Goal: Information Seeking & Learning: Learn about a topic

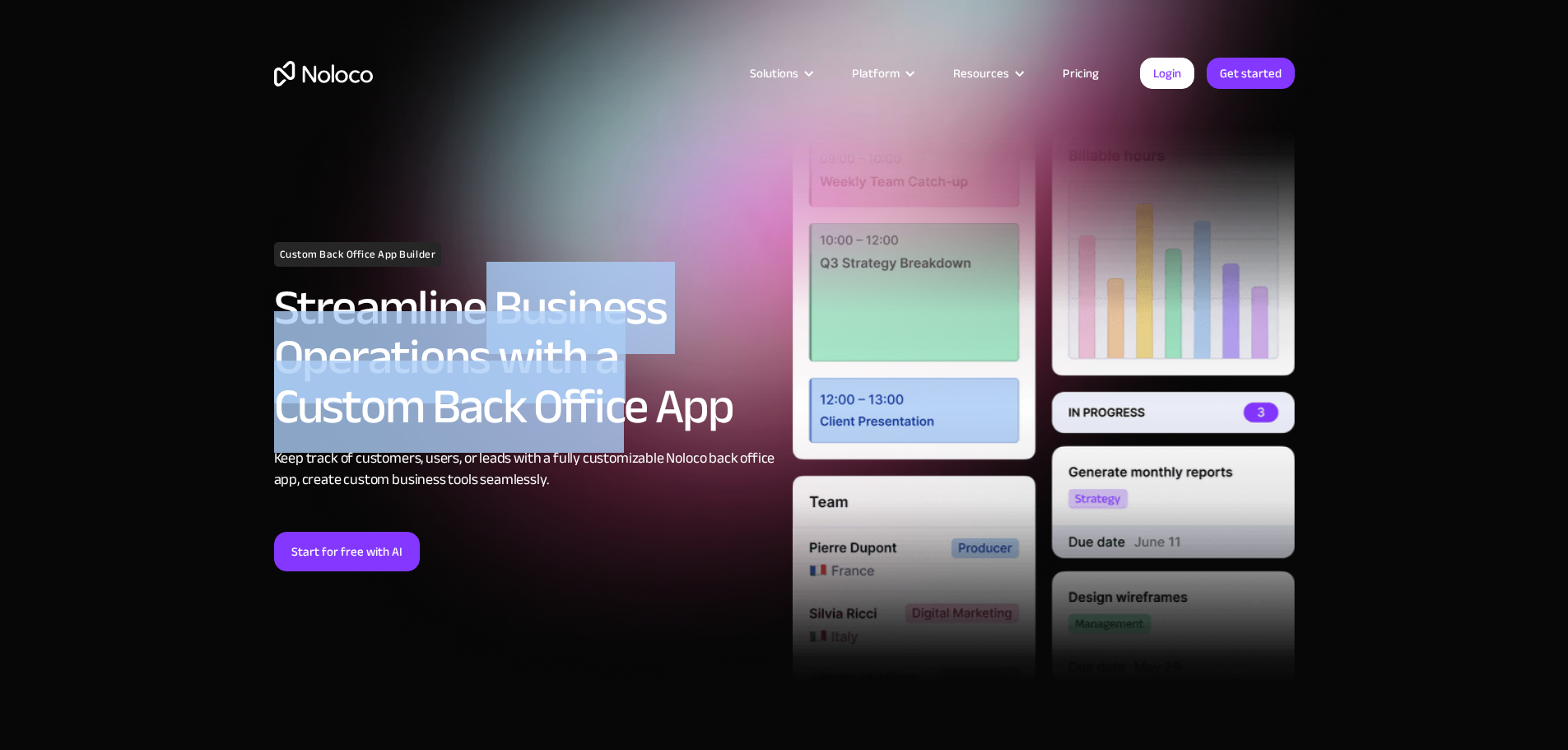
drag, startPoint x: 483, startPoint y: 323, endPoint x: 459, endPoint y: 433, distance: 112.6
click at [459, 431] on h2 "Streamline Business Operations with a Custom Back Office App" at bounding box center [525, 357] width 502 height 148
click at [457, 428] on h2 "Streamline Business Operations with a Custom Back Office App" at bounding box center [525, 357] width 502 height 148
drag, startPoint x: 445, startPoint y: 417, endPoint x: 422, endPoint y: 307, distance: 112.4
click at [424, 290] on h2 "Streamline Business Operations with a Custom Back Office App" at bounding box center [525, 357] width 502 height 148
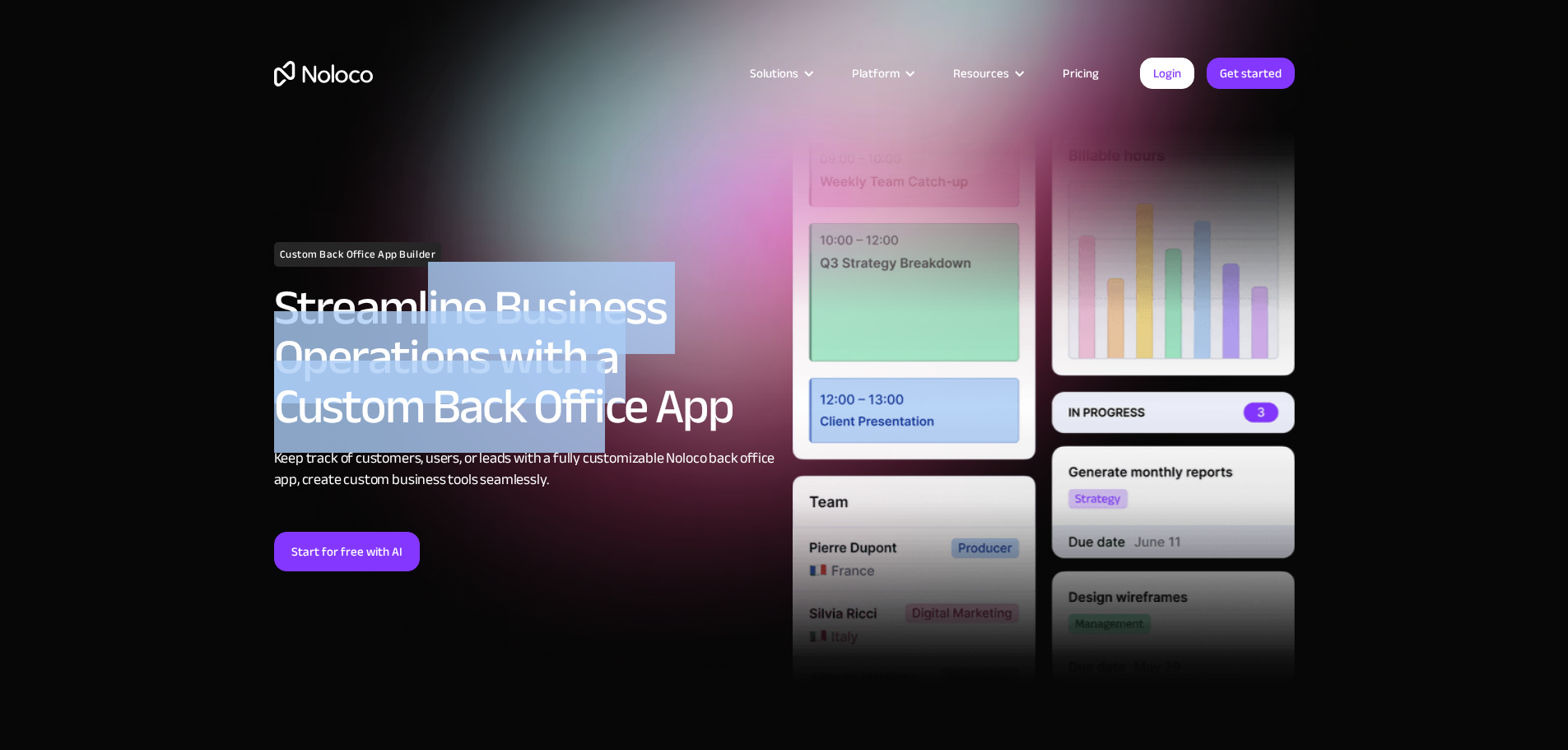
click at [504, 364] on h2 "Streamline Business Operations with a Custom Back Office App" at bounding box center [525, 357] width 502 height 148
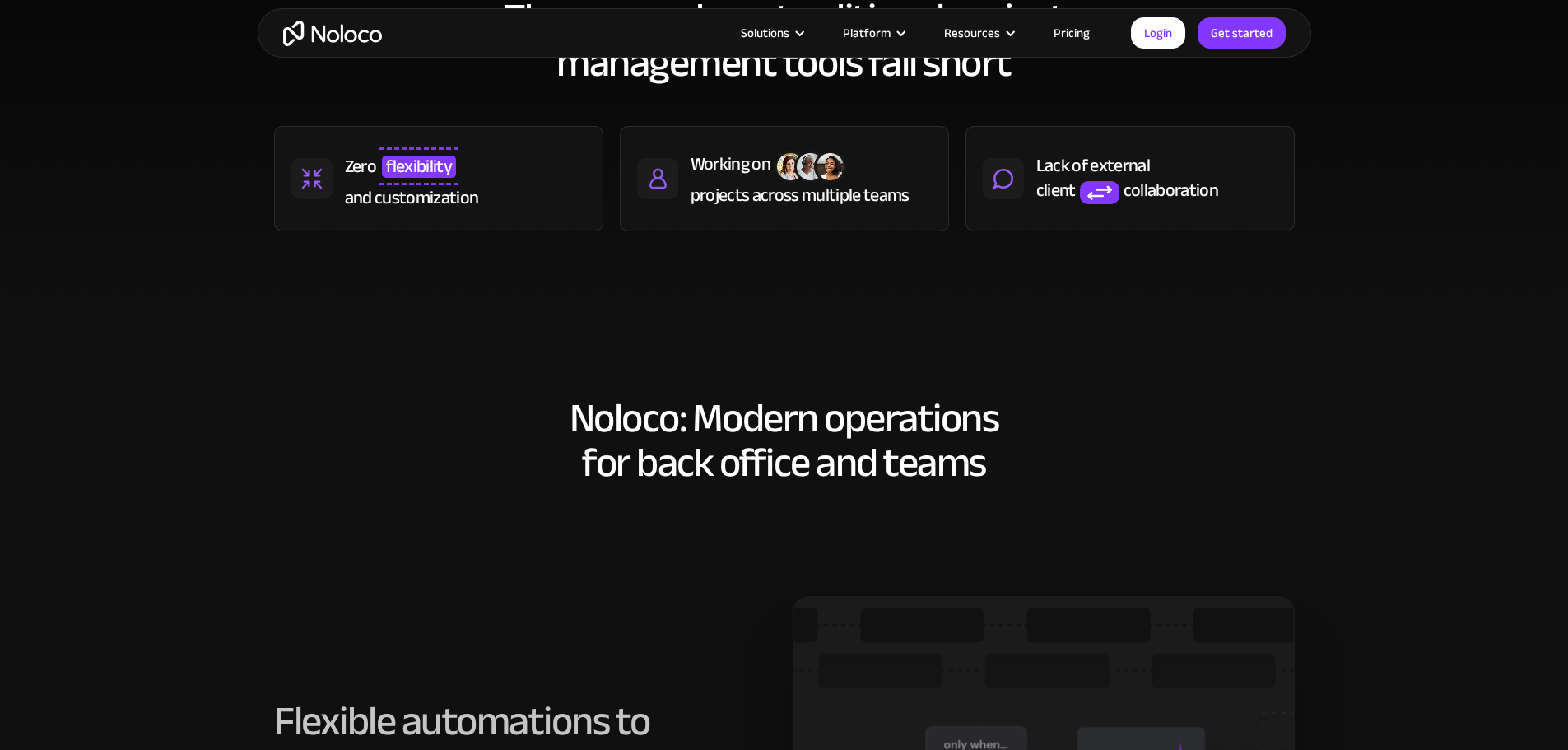
scroll to position [576, 0]
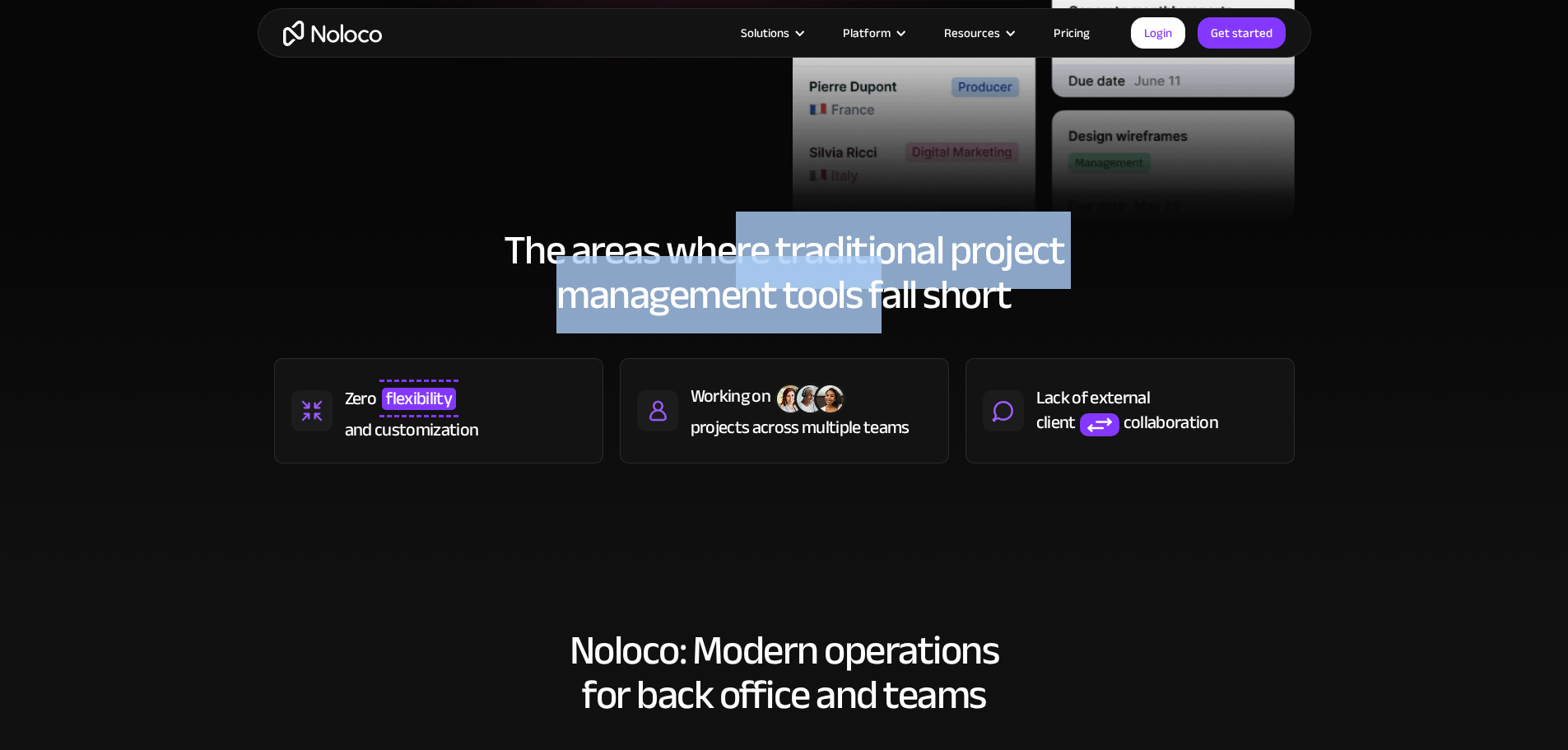
drag, startPoint x: 743, startPoint y: 257, endPoint x: 891, endPoint y: 307, distance: 156.2
click at [891, 307] on h2 "The areas where traditional project management tools fall short" at bounding box center [784, 272] width 1020 height 89
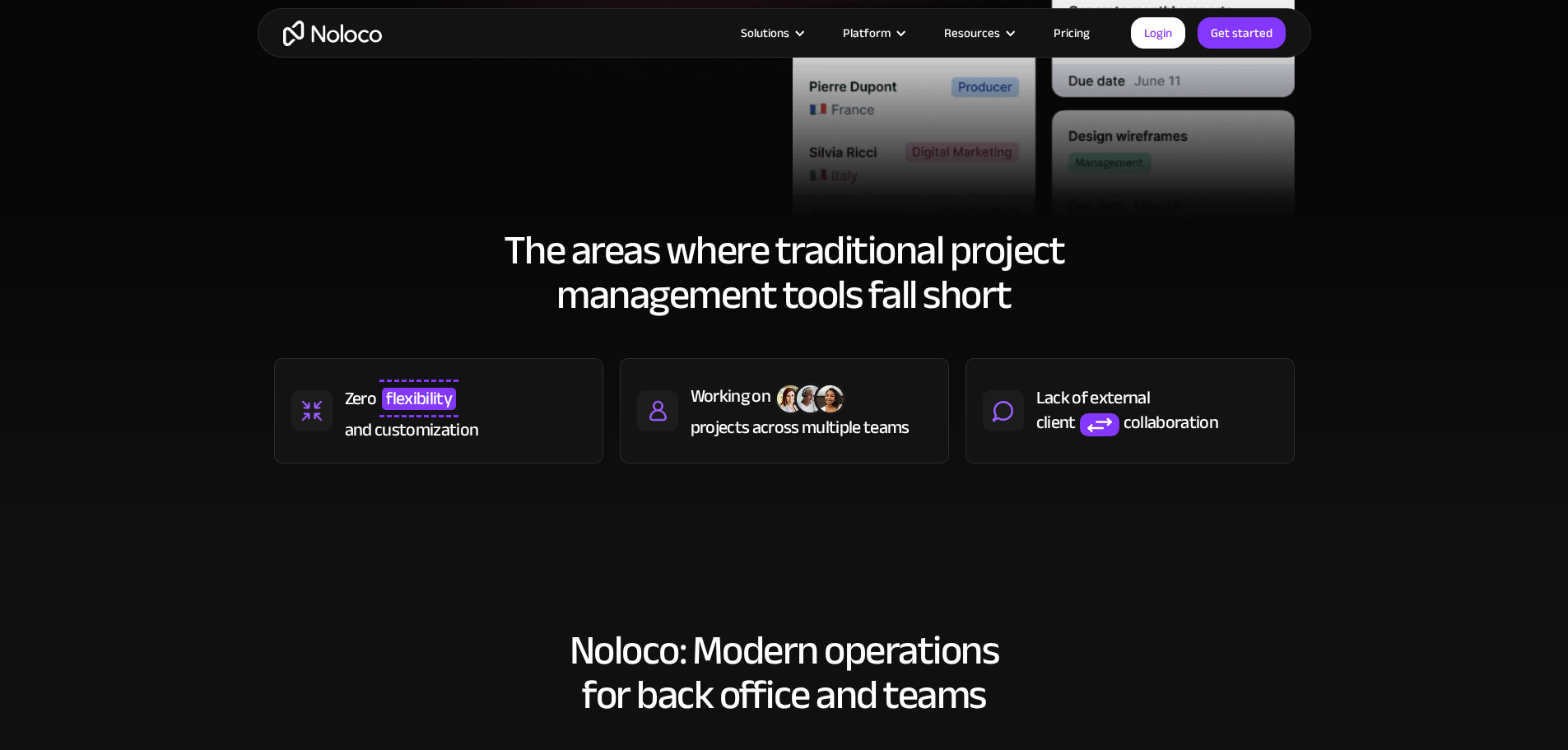
click at [892, 307] on h2 "The areas where traditional project management tools fall short" at bounding box center [784, 272] width 1020 height 89
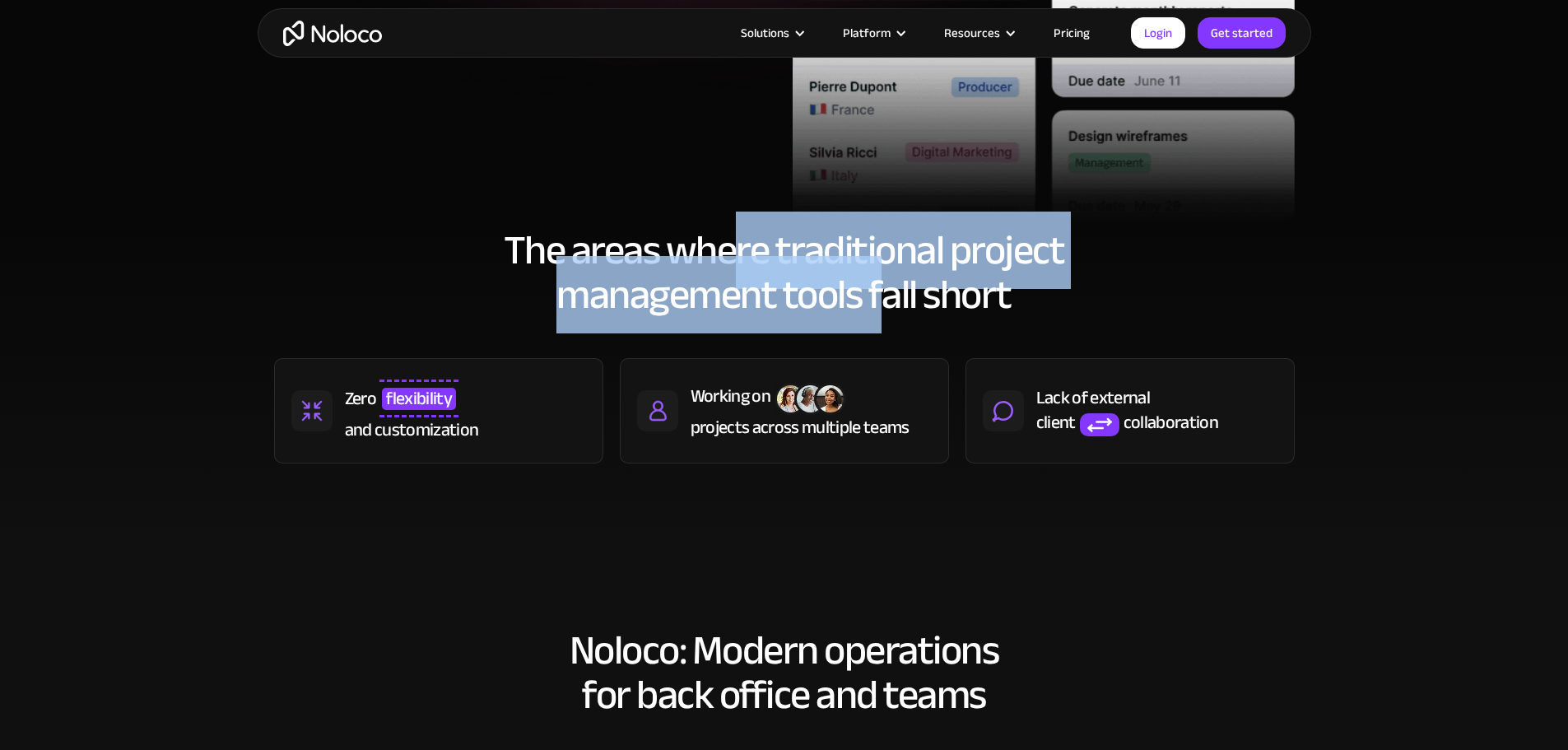
drag, startPoint x: 884, startPoint y: 302, endPoint x: 726, endPoint y: 250, distance: 166.3
click at [726, 250] on h2 "The areas where traditional project management tools fall short" at bounding box center [784, 272] width 1020 height 89
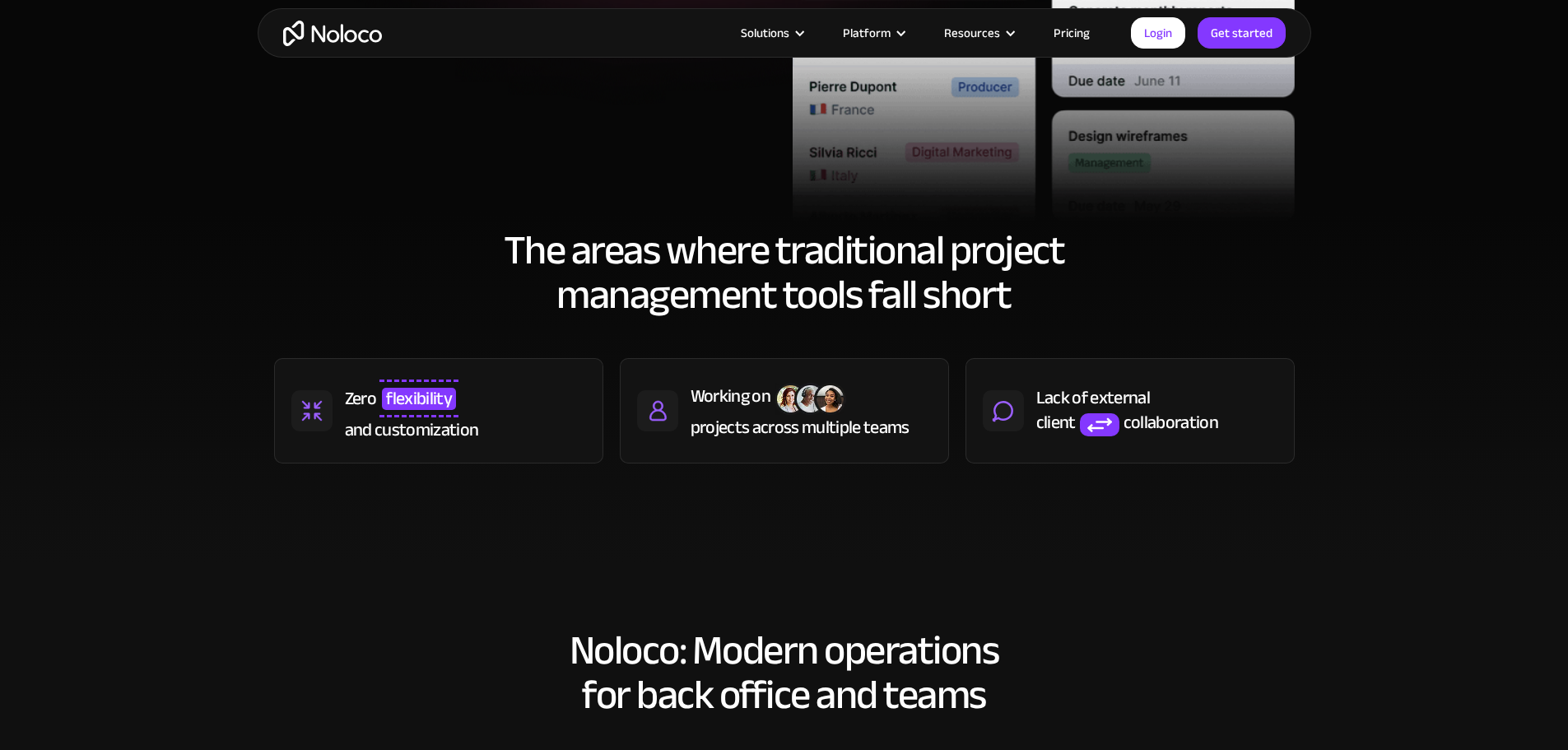
click at [725, 250] on h2 "The areas where traditional project management tools fall short" at bounding box center [784, 272] width 1020 height 89
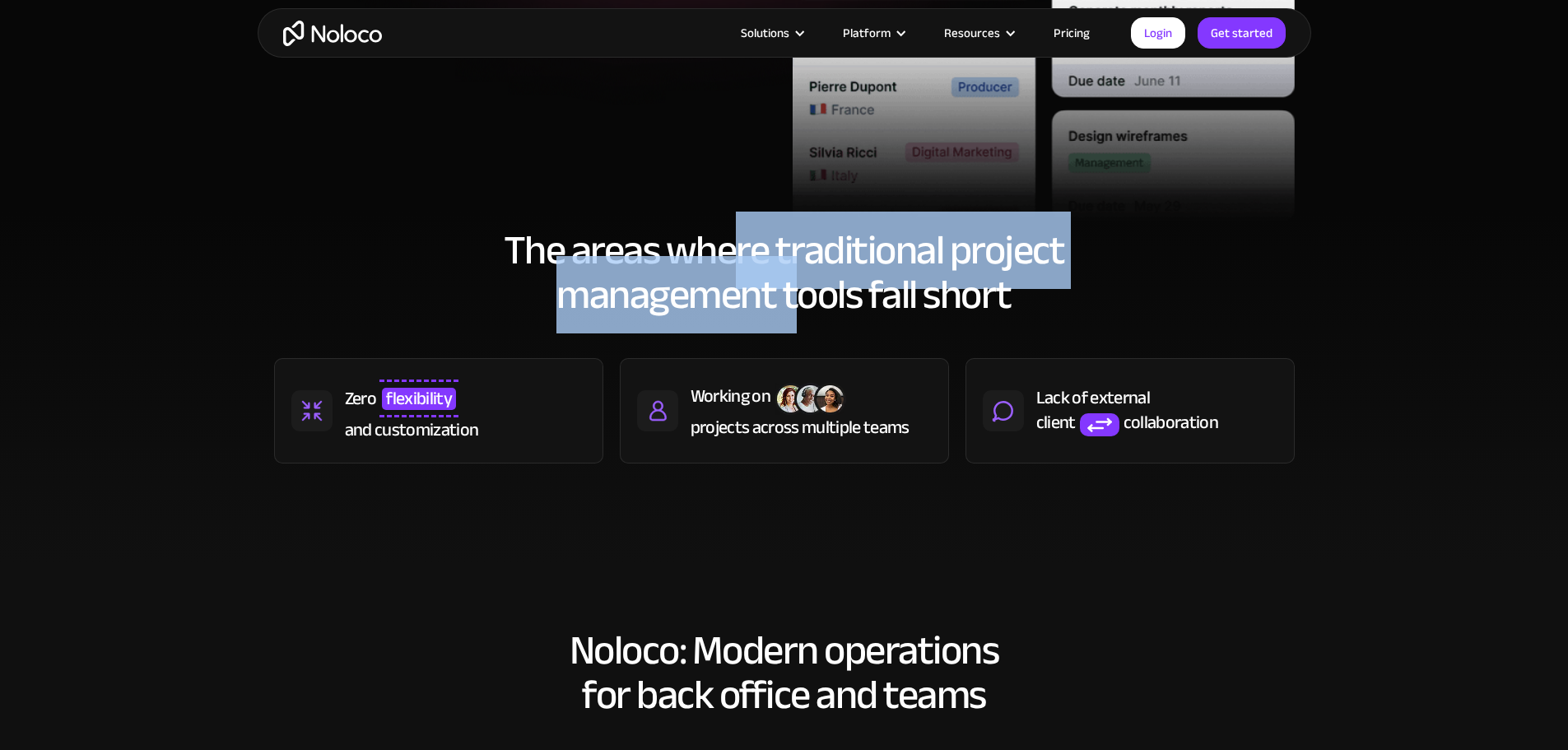
click at [805, 294] on h2 "The areas where traditional project management tools fall short" at bounding box center [784, 272] width 1020 height 89
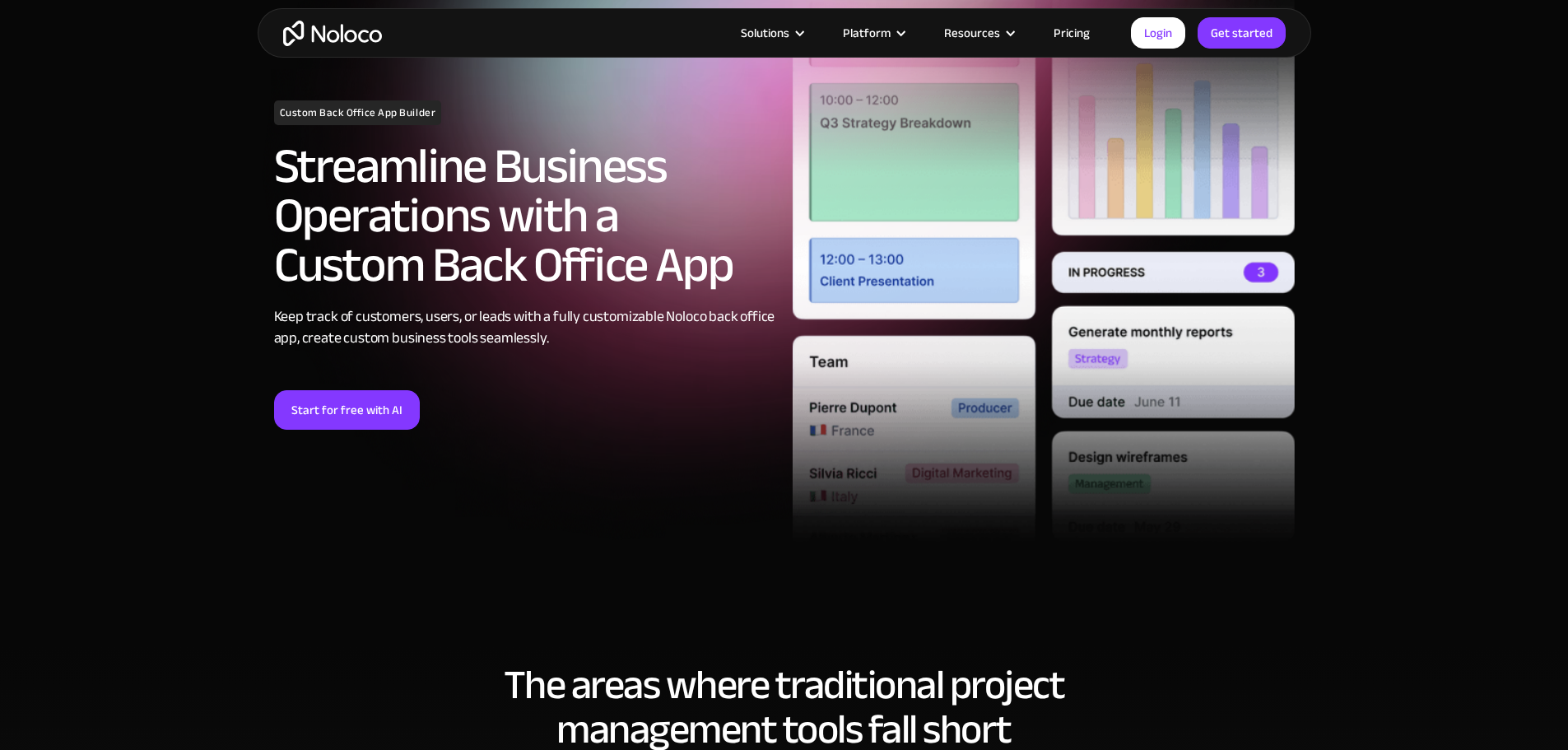
scroll to position [0, 0]
